Goal: Task Accomplishment & Management: Manage account settings

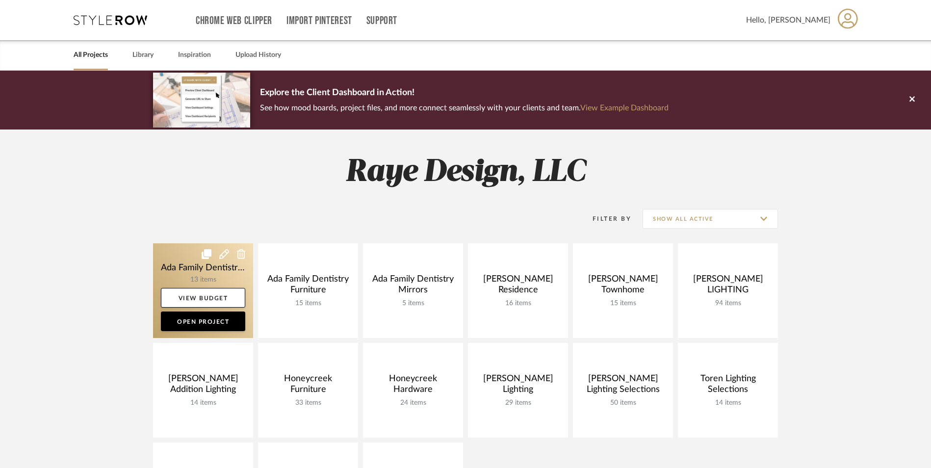
click at [183, 275] on link at bounding box center [203, 290] width 100 height 95
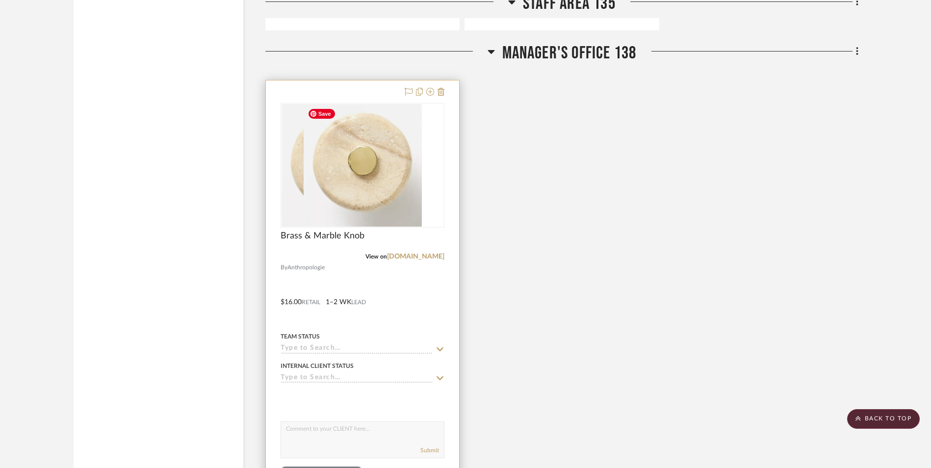
scroll to position [3432, 0]
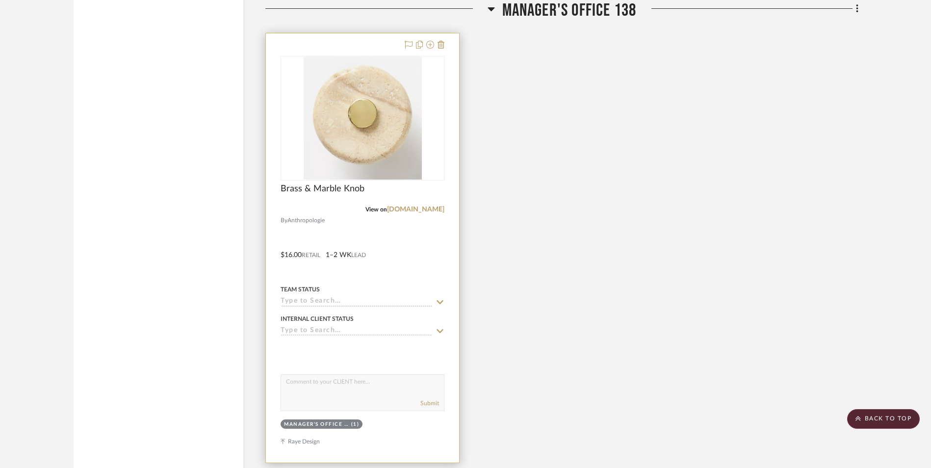
click at [359, 213] on div "View on [DOMAIN_NAME]" at bounding box center [363, 209] width 164 height 9
click at [309, 199] on div "Brass & Marble Knob" at bounding box center [363, 194] width 164 height 22
click at [362, 153] on img "0" at bounding box center [363, 118] width 118 height 123
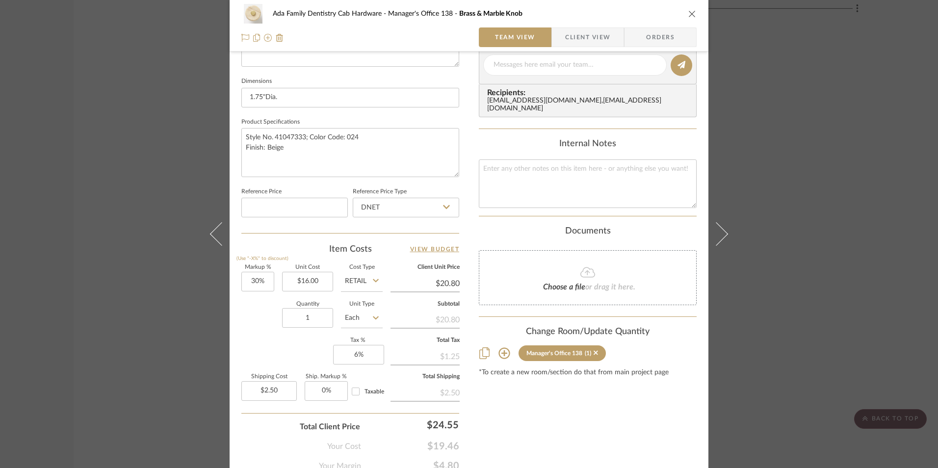
scroll to position [441, 0]
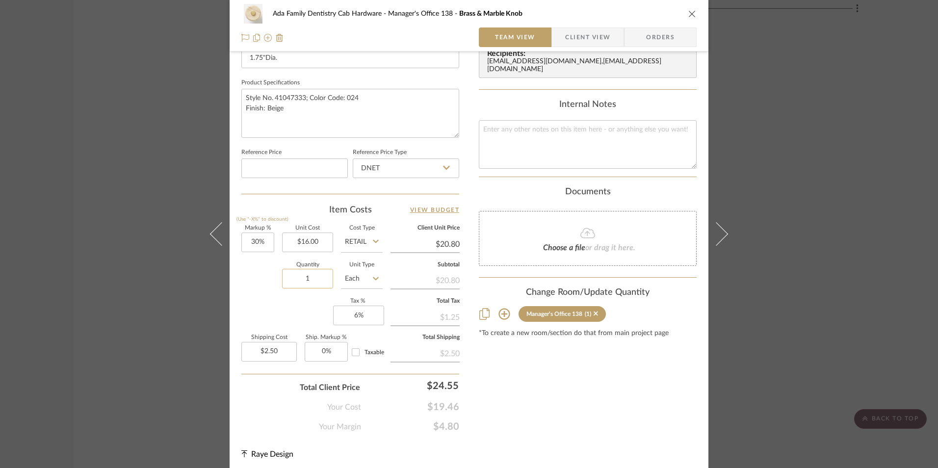
click at [309, 282] on input "1" at bounding box center [307, 279] width 51 height 20
type input "12"
click at [174, 305] on div "Ada Family Dentistry Cab Hardware Manager's Office 138 Brass & Marble Knob Team…" at bounding box center [469, 234] width 938 height 468
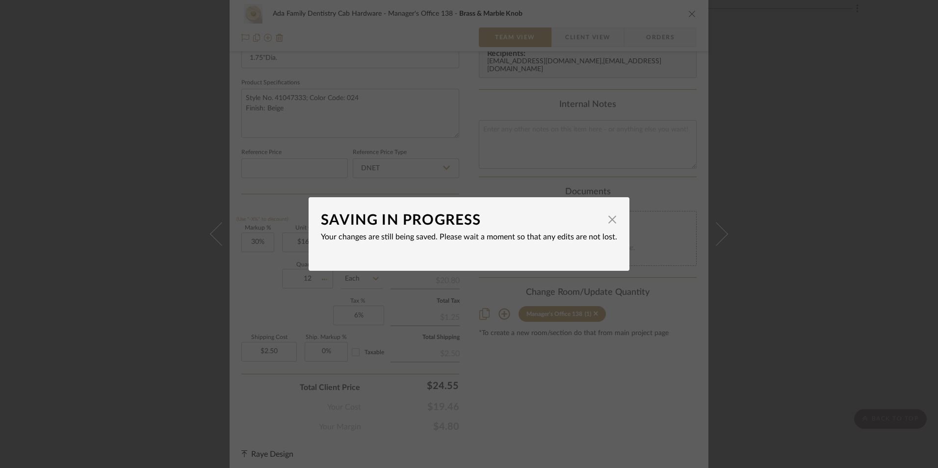
type input "$29.95"
click at [608, 219] on span "button" at bounding box center [612, 219] width 20 height 20
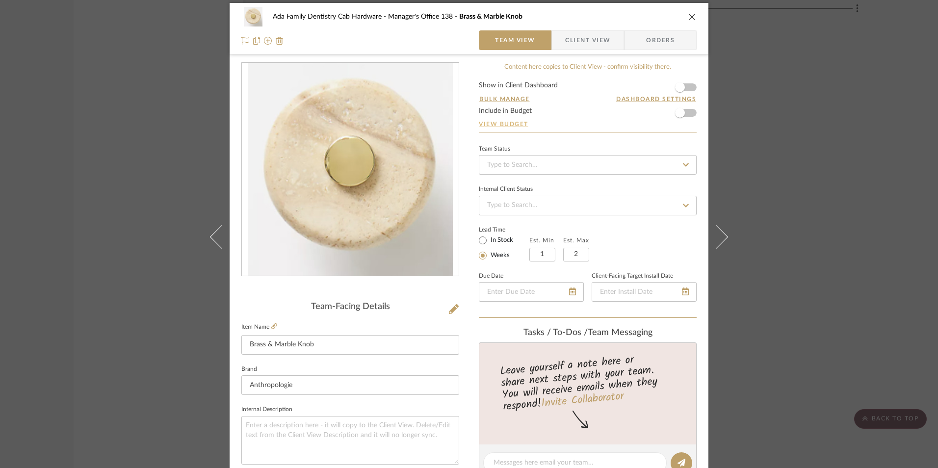
scroll to position [0, 0]
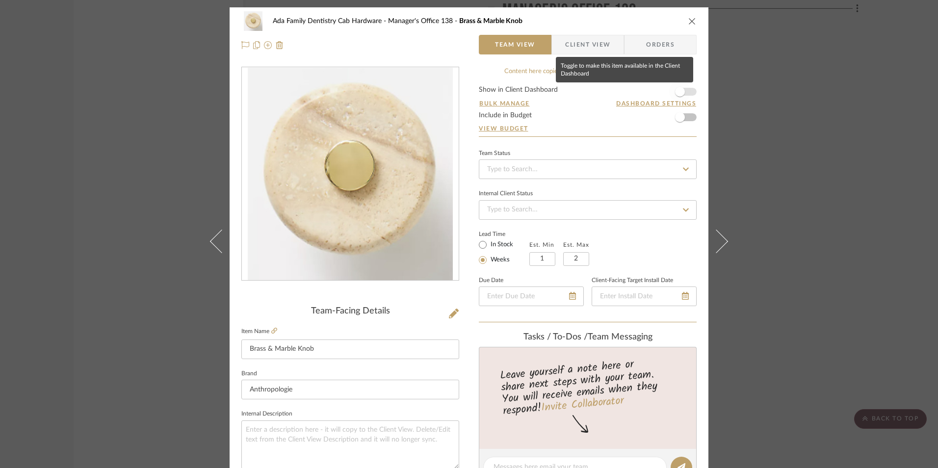
click at [683, 93] on span "button" at bounding box center [680, 92] width 22 height 22
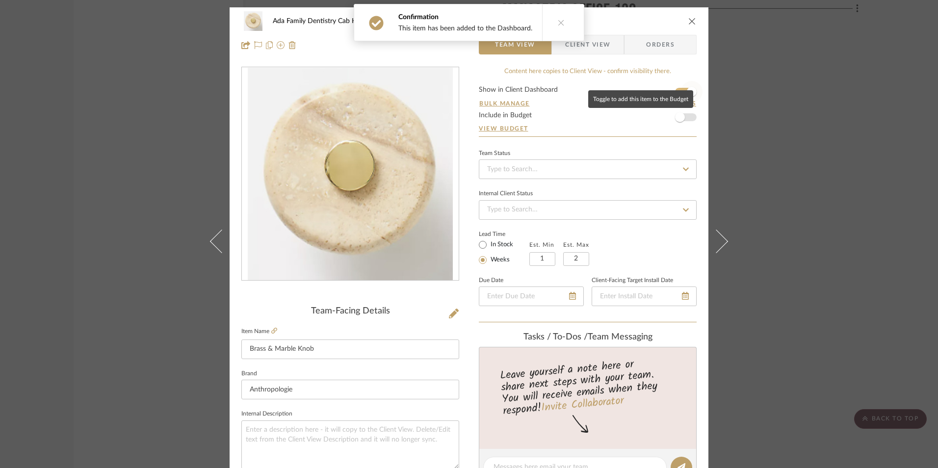
drag, startPoint x: 684, startPoint y: 118, endPoint x: 683, endPoint y: 90, distance: 28.0
click at [683, 118] on span "button" at bounding box center [680, 117] width 22 height 22
click at [689, 18] on icon "close" at bounding box center [692, 21] width 8 height 8
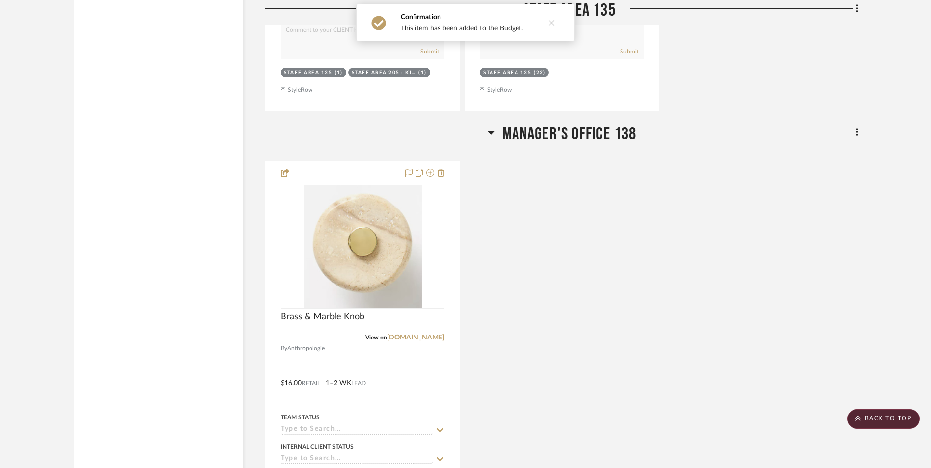
scroll to position [3040, 0]
